Goal: Information Seeking & Learning: Learn about a topic

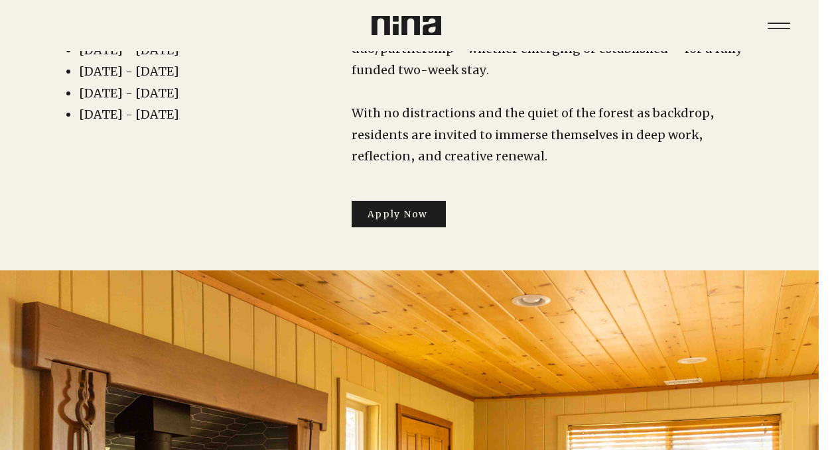
scroll to position [0, 11]
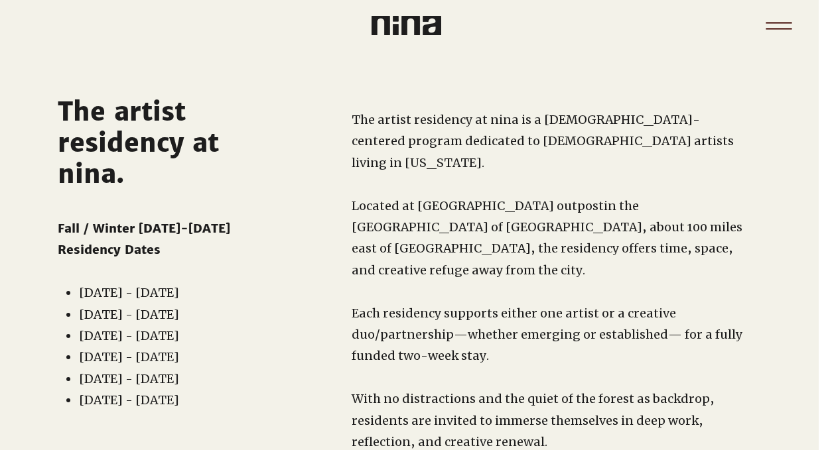
click at [784, 28] on icon "Menu" at bounding box center [778, 28] width 26 height 1
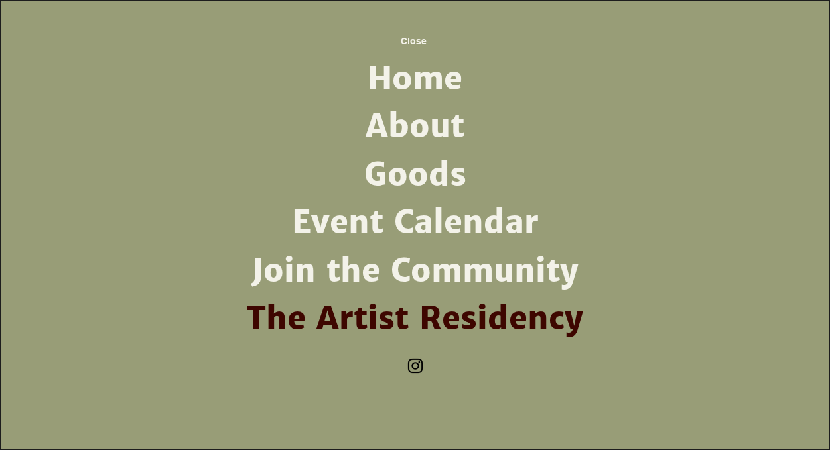
click at [422, 121] on link "About" at bounding box center [415, 127] width 346 height 48
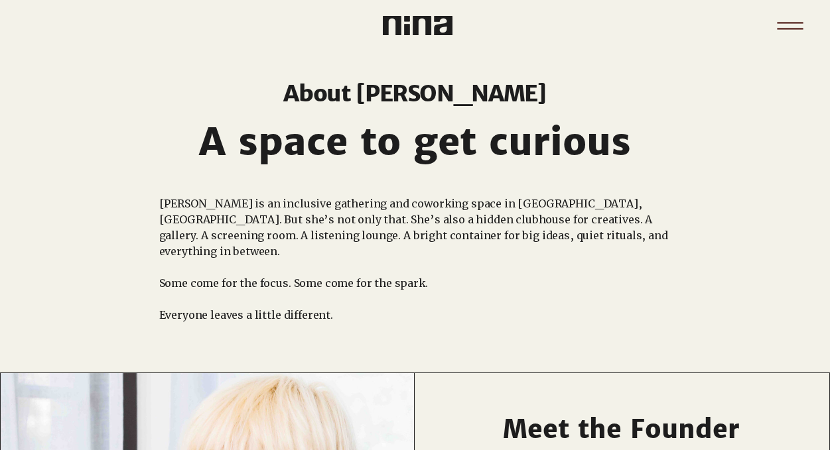
click at [785, 30] on icon "Menu" at bounding box center [790, 26] width 46 height 46
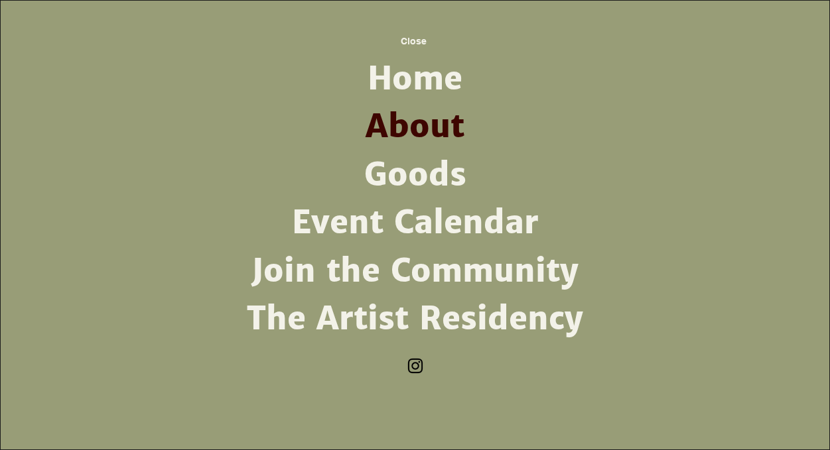
click at [413, 367] on img "Instagram" at bounding box center [415, 366] width 20 height 20
